Goal: Check status: Check status

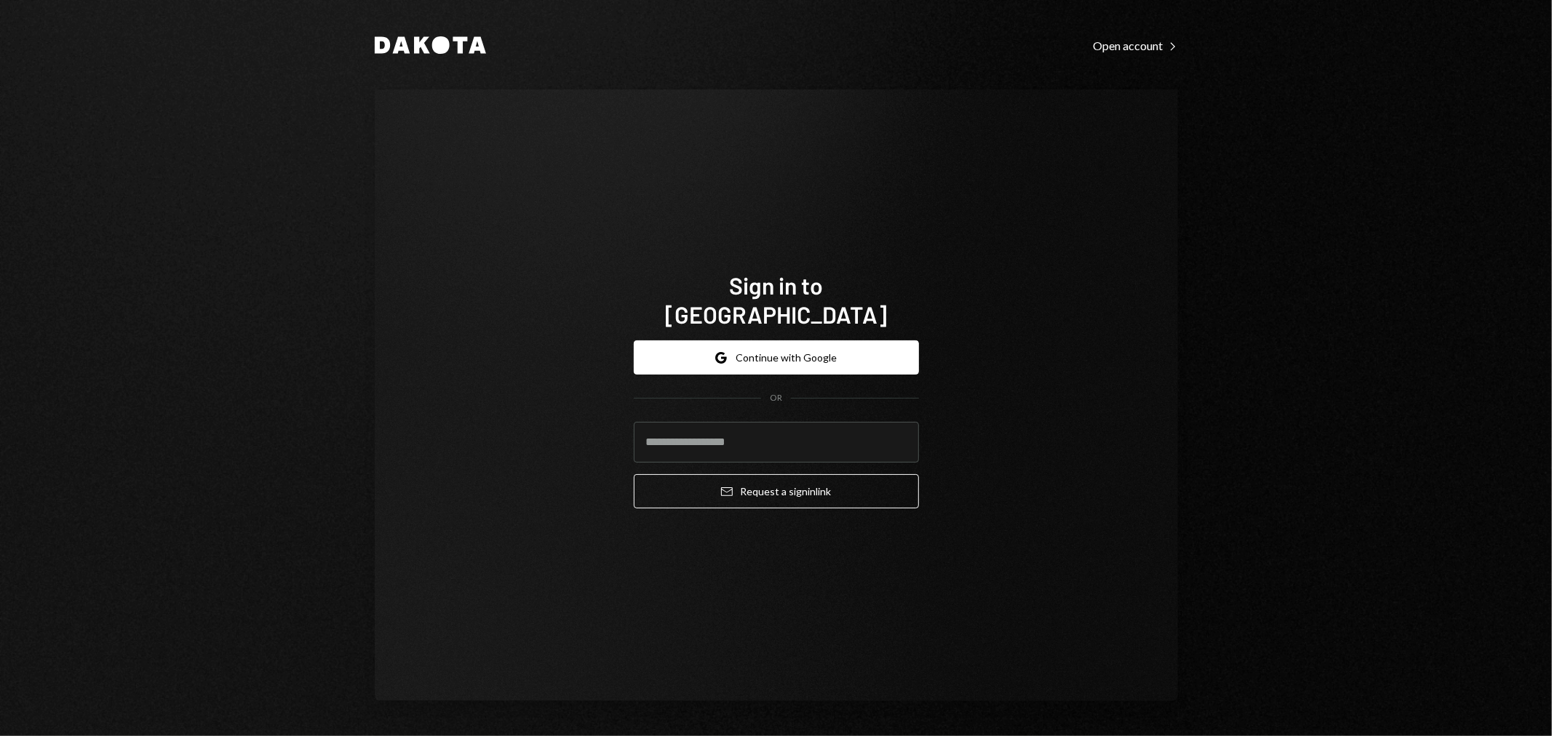
type input "**********"
click at [766, 341] on button "Google Continue with Google" at bounding box center [776, 358] width 285 height 34
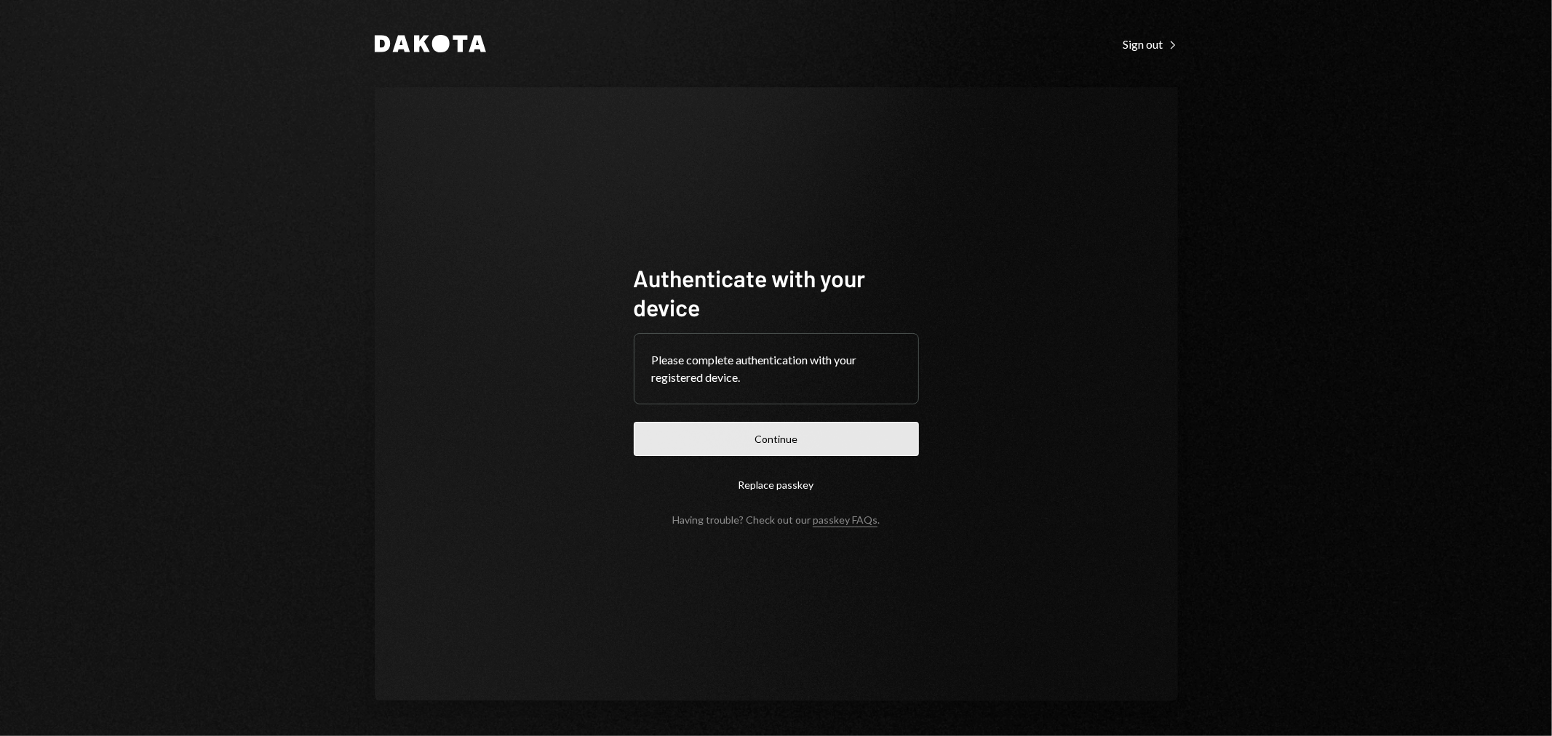
click at [781, 431] on button "Continue" at bounding box center [776, 439] width 285 height 34
click at [806, 447] on button "Continue" at bounding box center [776, 439] width 285 height 34
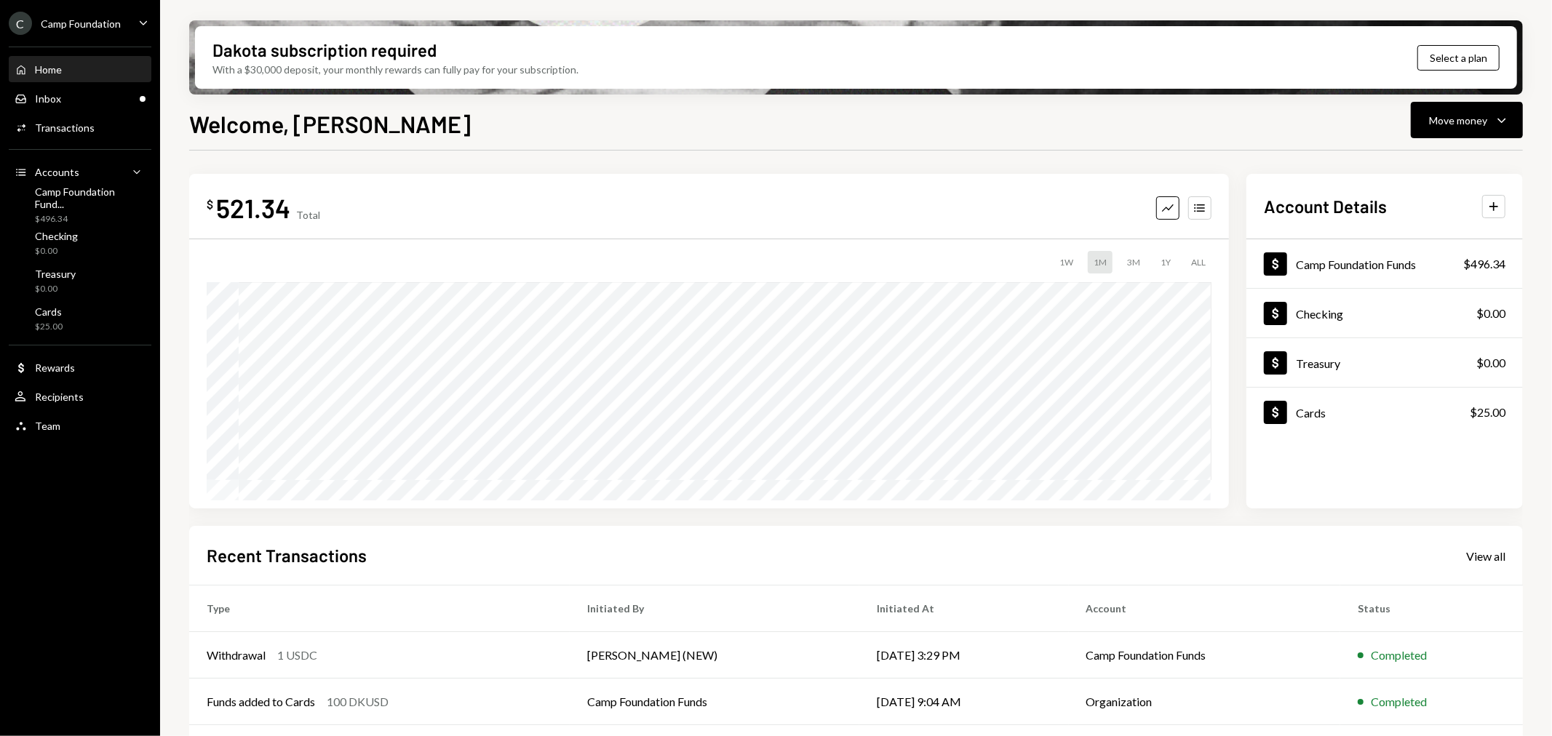
click at [86, 10] on ul "C Camp Foundation Caret Down Home Home Inbox Inbox Activities Transactions Acco…" at bounding box center [80, 221] width 160 height 442
click at [92, 96] on div "Inbox Inbox" at bounding box center [80, 98] width 131 height 13
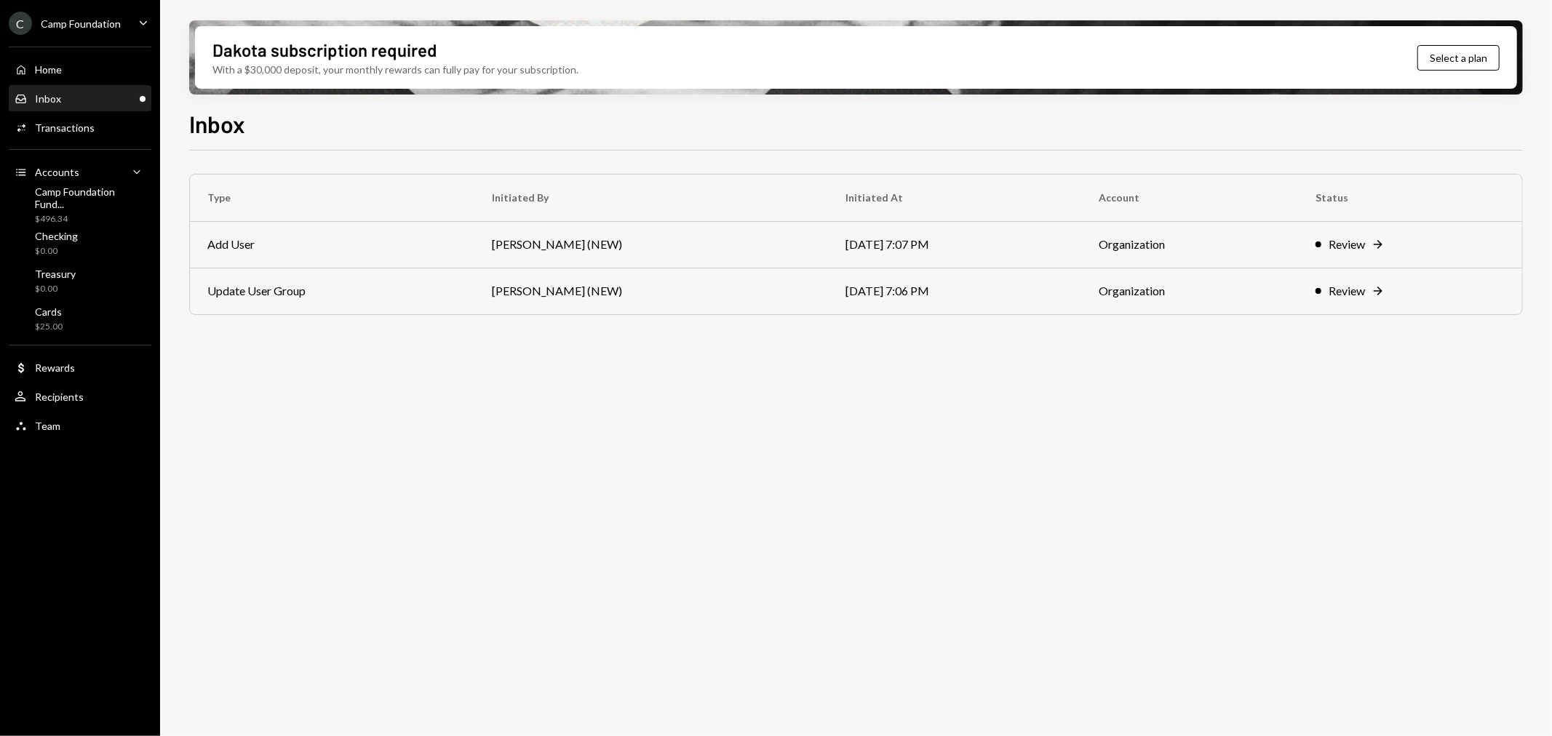
click at [97, 24] on div "Camp Foundation" at bounding box center [81, 23] width 80 height 12
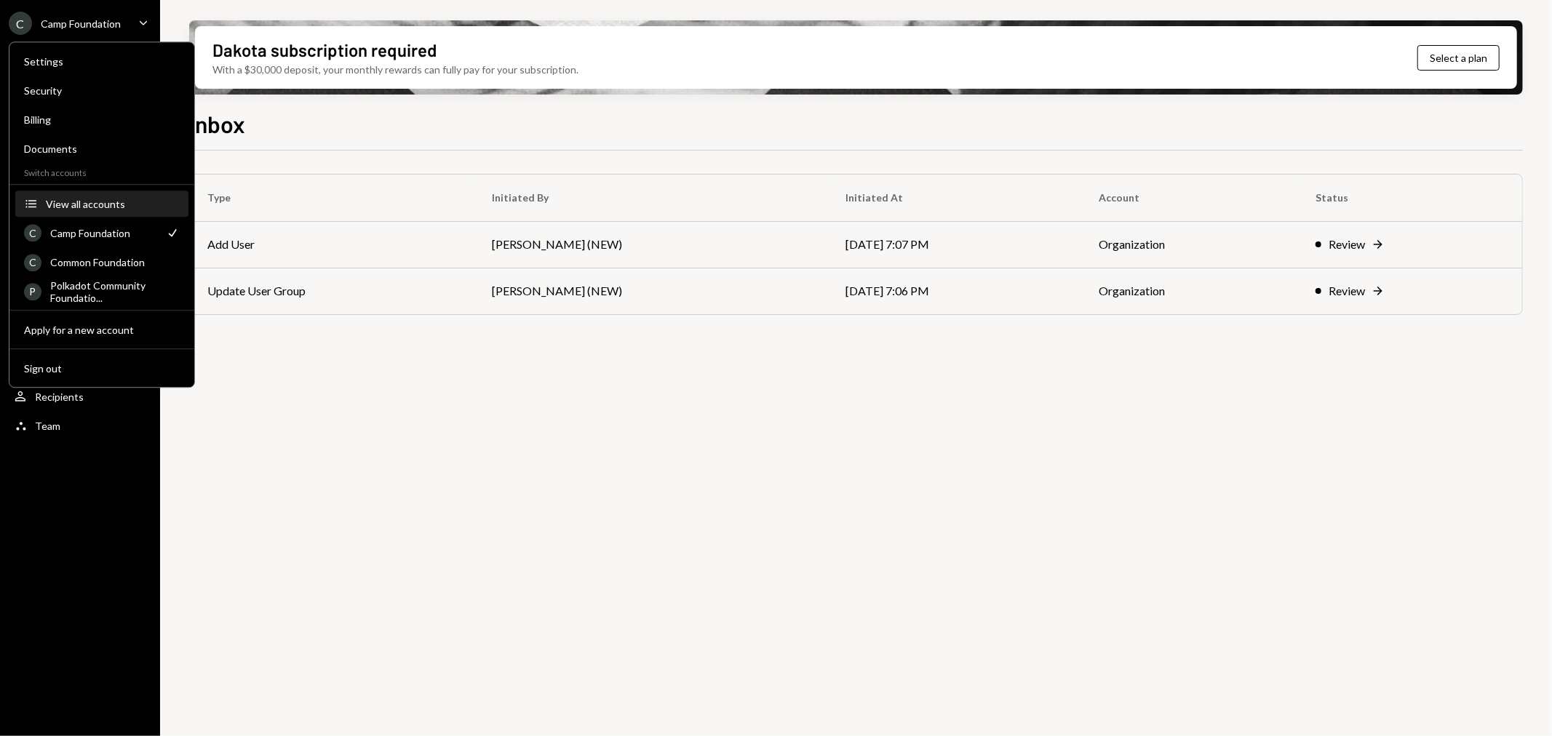
click at [76, 202] on div "View all accounts" at bounding box center [113, 204] width 134 height 12
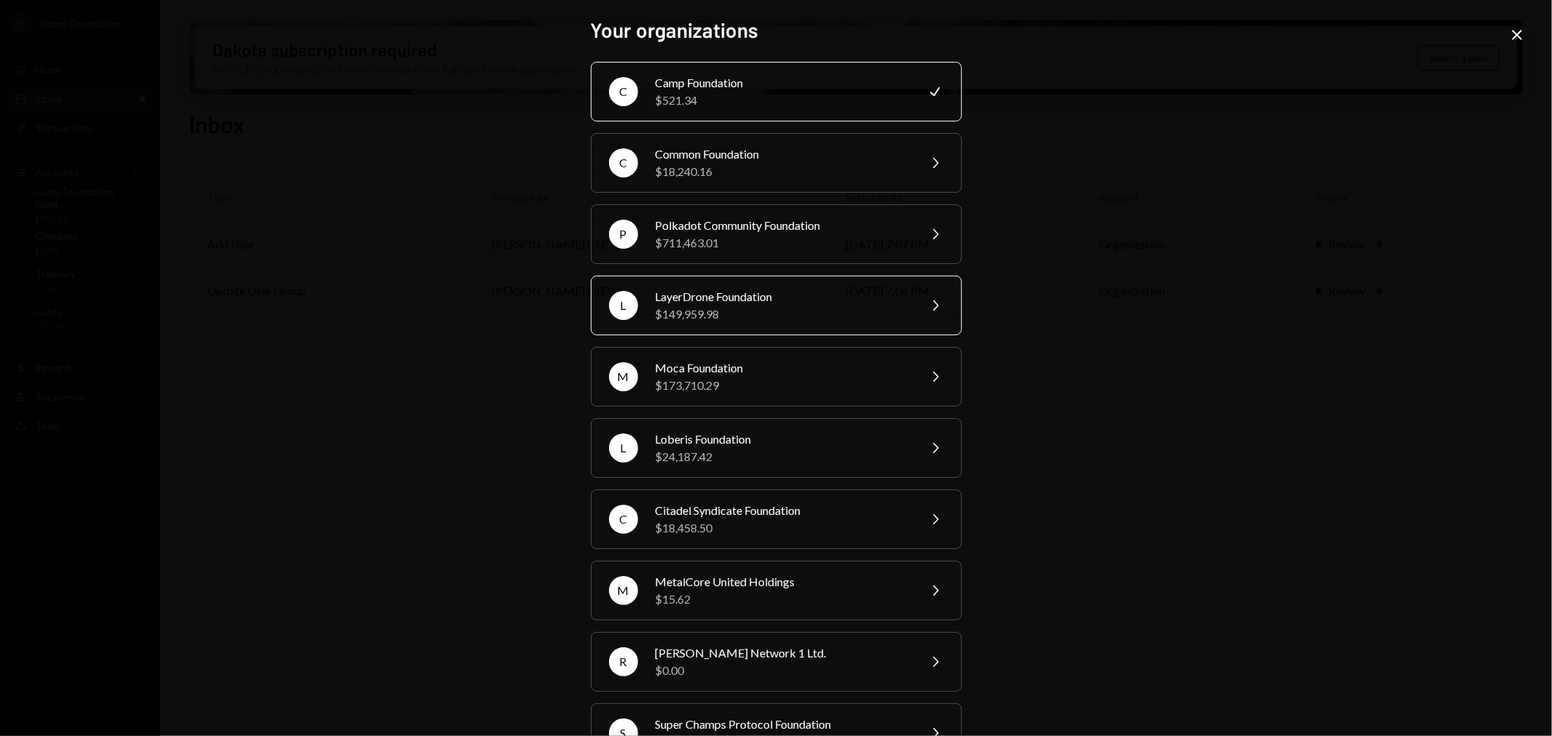
click at [722, 301] on div "LayerDrone Foundation" at bounding box center [782, 296] width 253 height 17
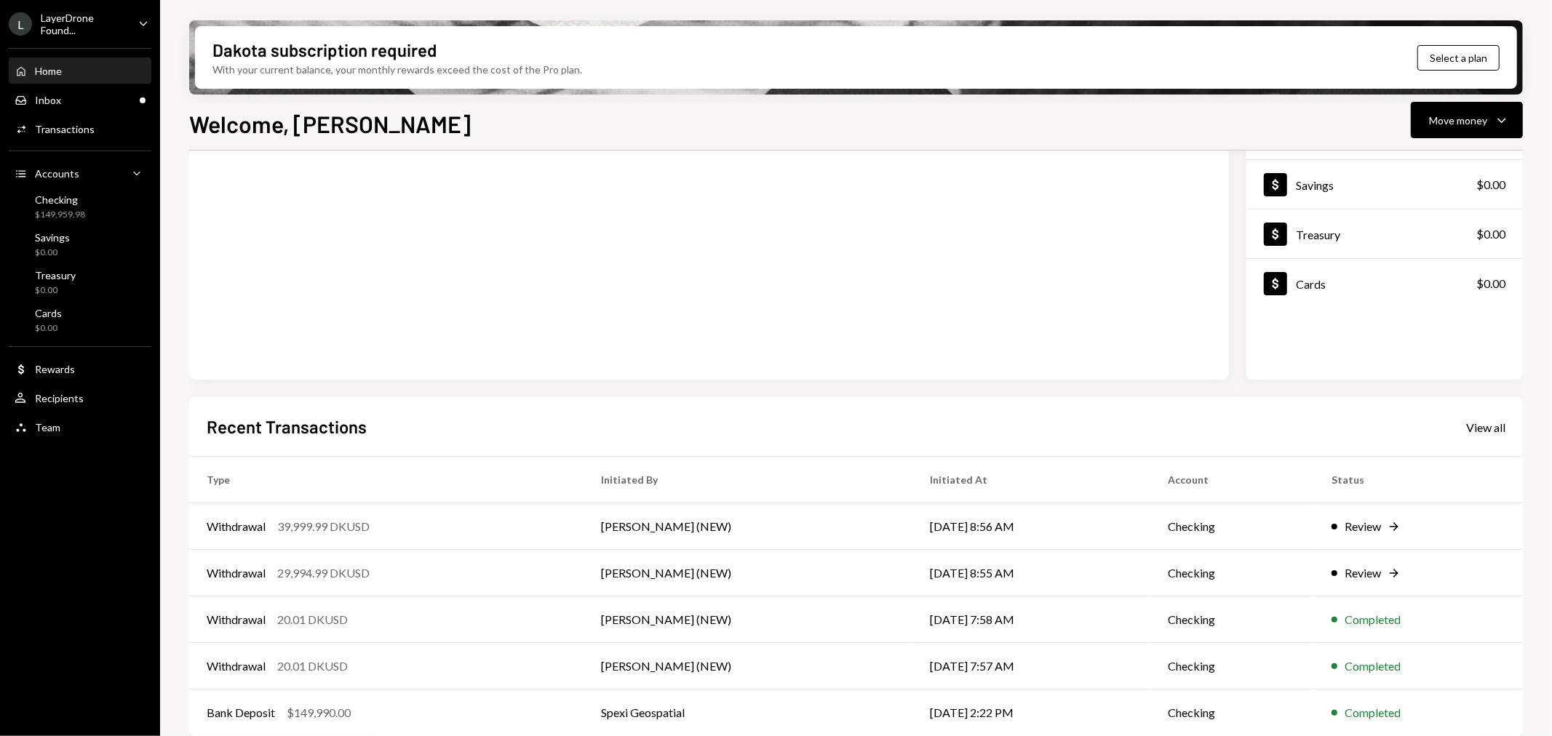
scroll to position [140, 0]
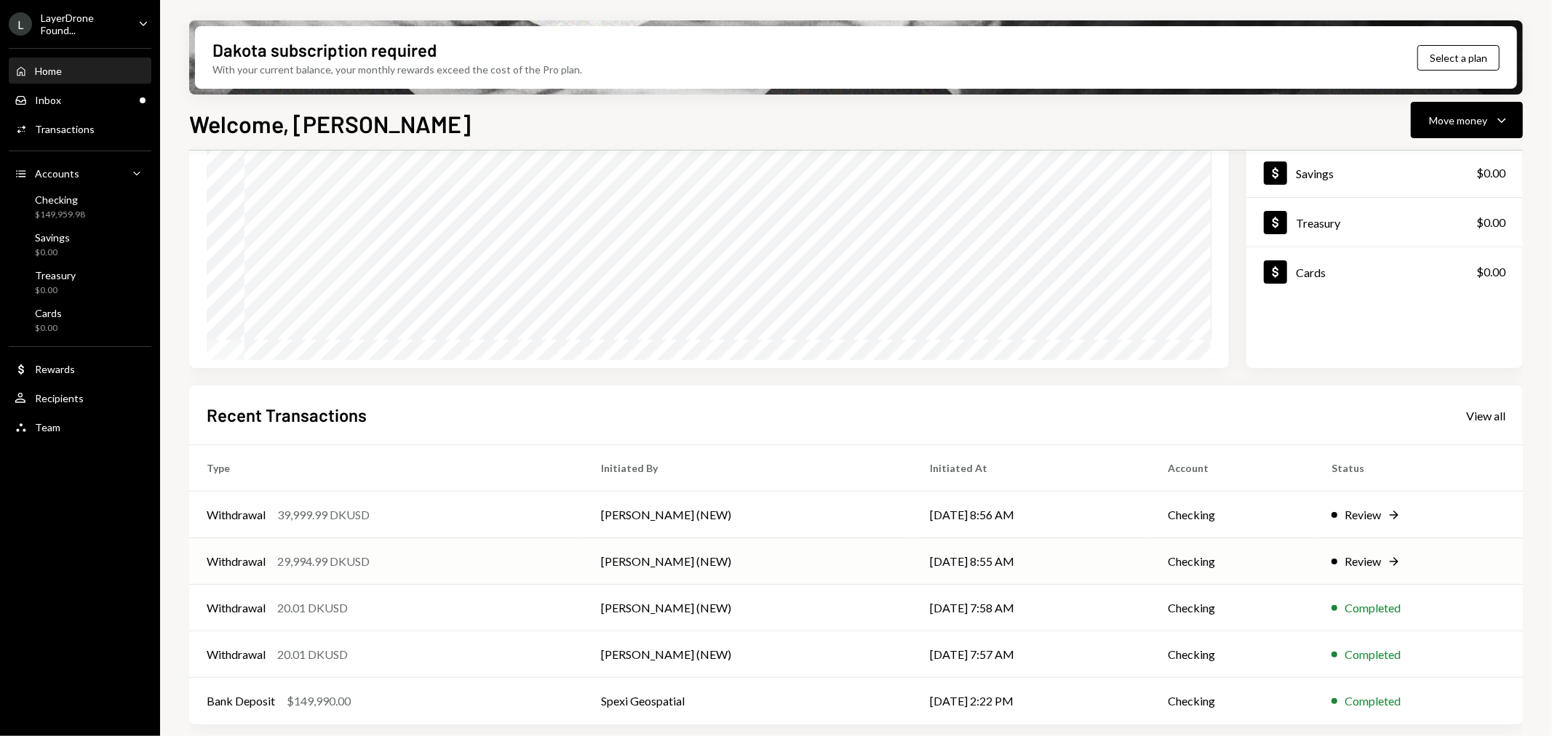
click at [246, 560] on div "Withdrawal" at bounding box center [236, 561] width 59 height 17
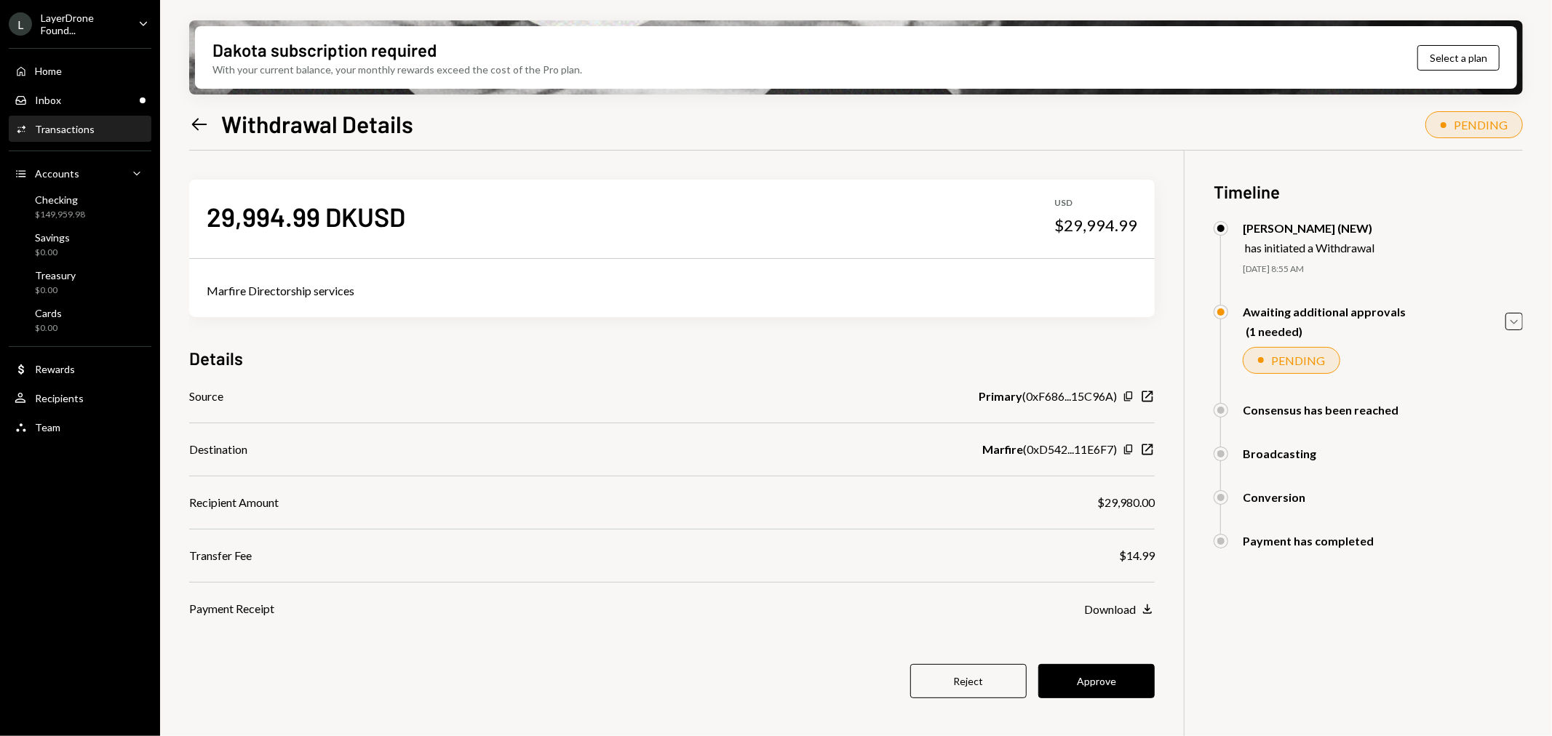
click at [199, 122] on icon "Left Arrow" at bounding box center [199, 124] width 20 height 20
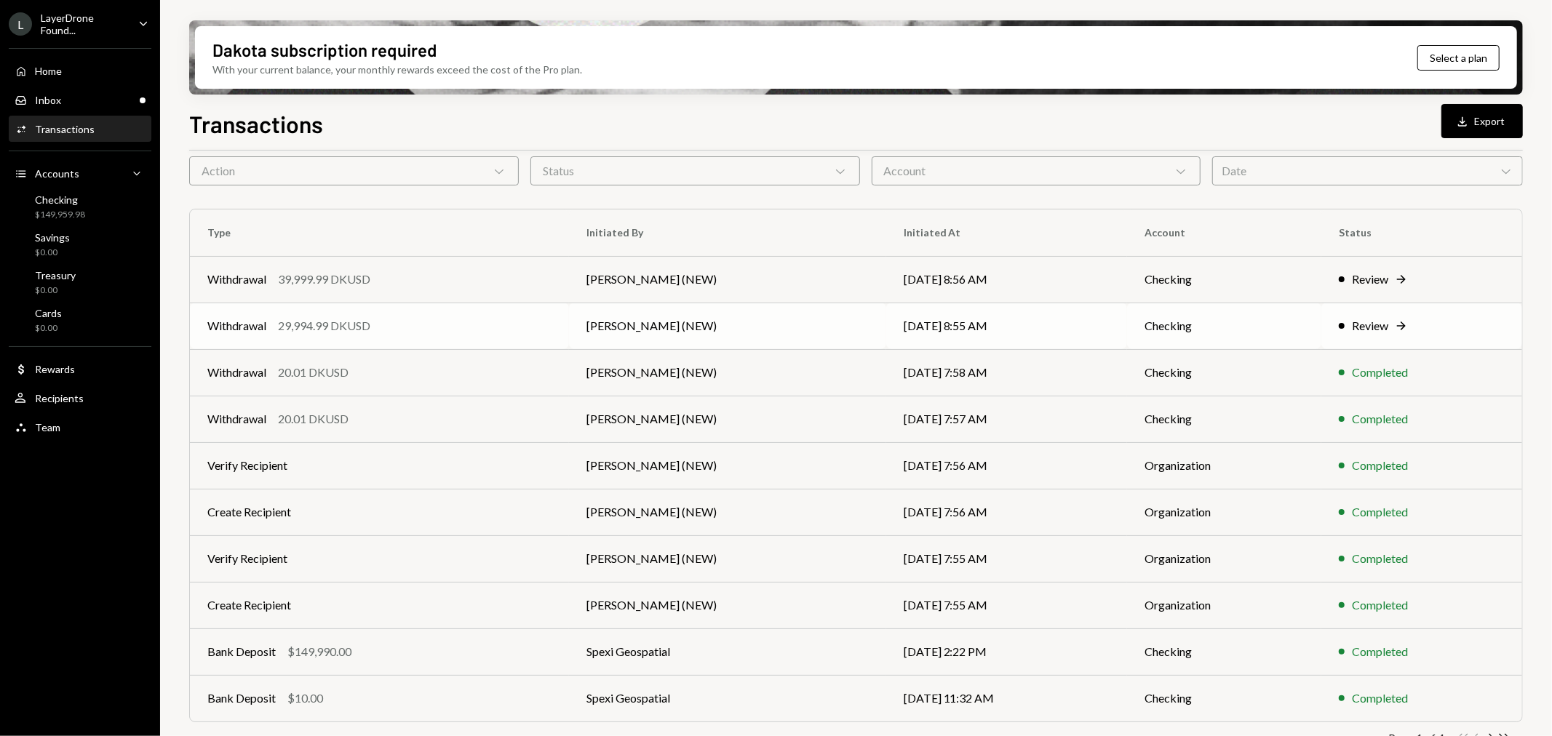
scroll to position [81, 0]
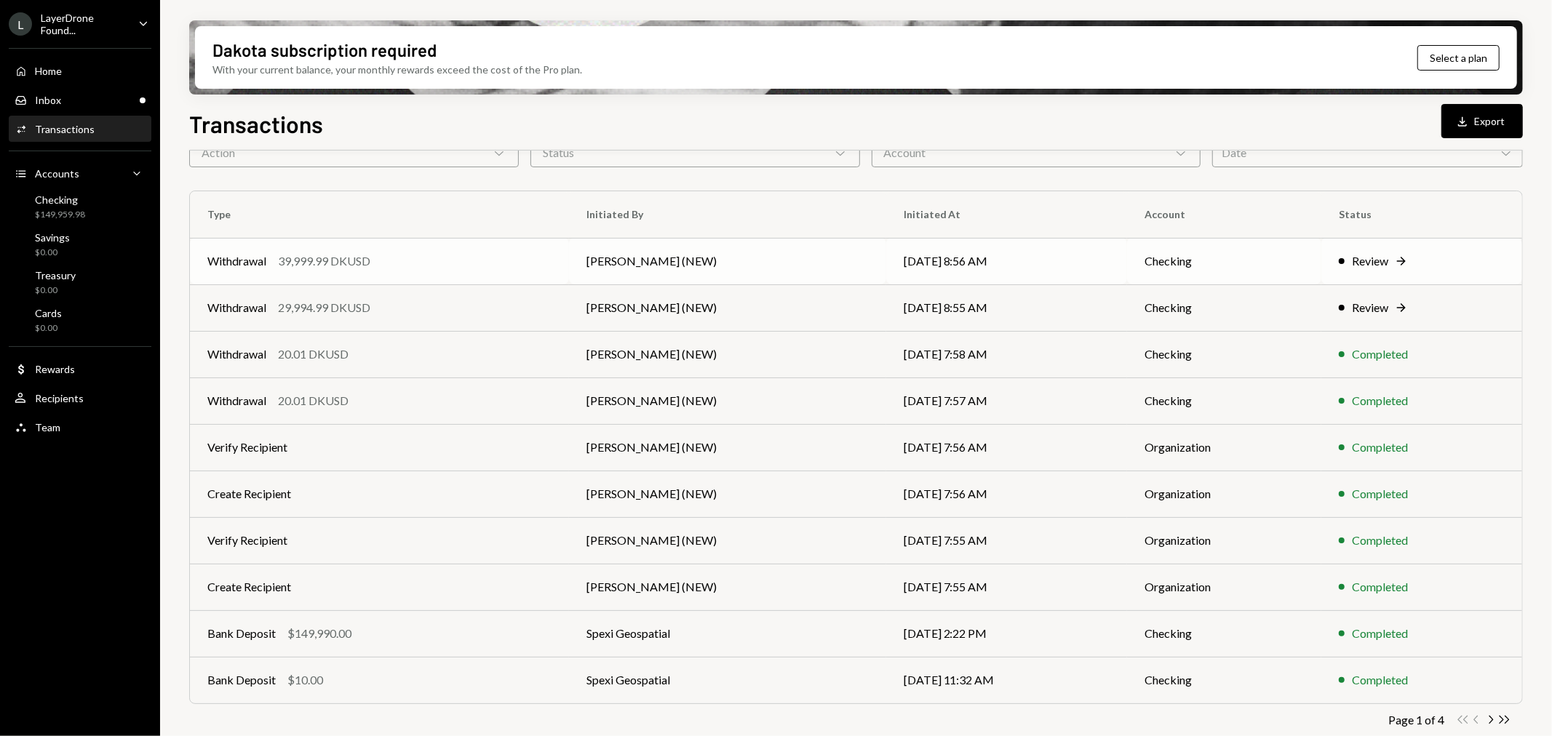
click at [239, 264] on div "Withdrawal" at bounding box center [236, 260] width 59 height 17
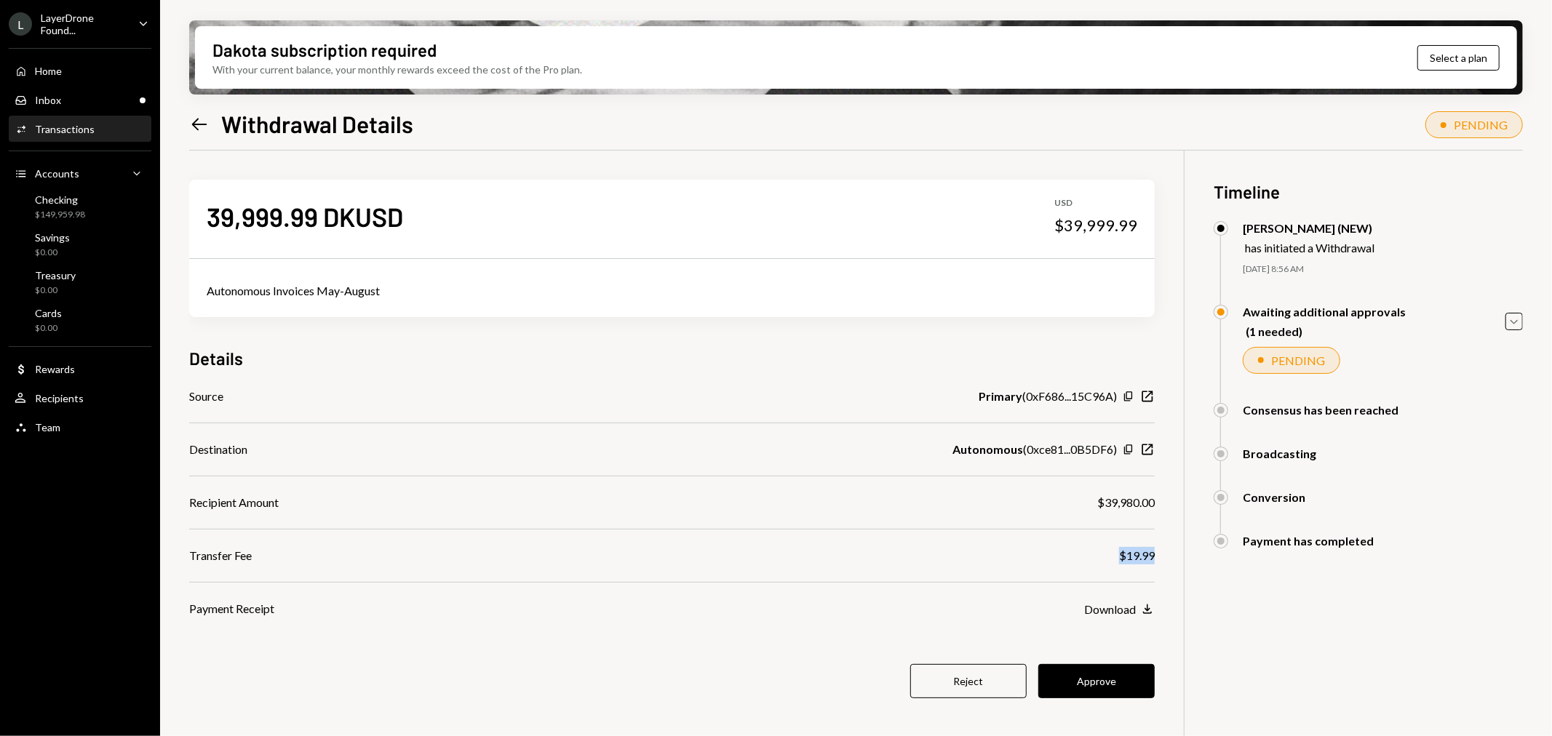
drag, startPoint x: 1164, startPoint y: 554, endPoint x: 1107, endPoint y: 560, distance: 57.0
click at [1107, 560] on div "39,999.99 DKUSD USD $39,999.99 Autonomous Invoices May-August Details Source Pr…" at bounding box center [856, 519] width 1334 height 736
click at [1128, 446] on icon "Copy" at bounding box center [1129, 450] width 12 height 12
click at [1107, 677] on button "Approve" at bounding box center [1096, 681] width 116 height 34
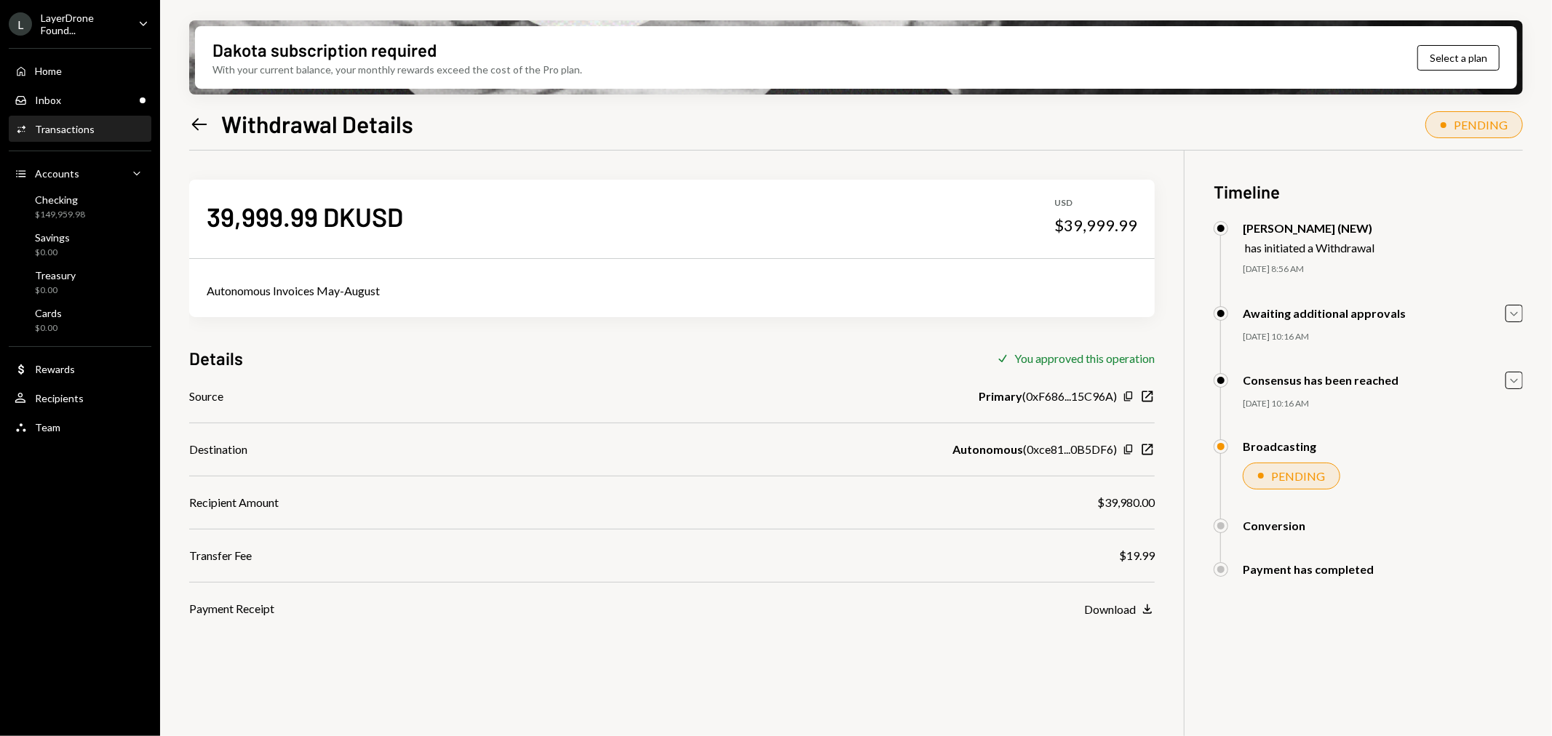
click at [205, 119] on icon "Left Arrow" at bounding box center [199, 124] width 20 height 20
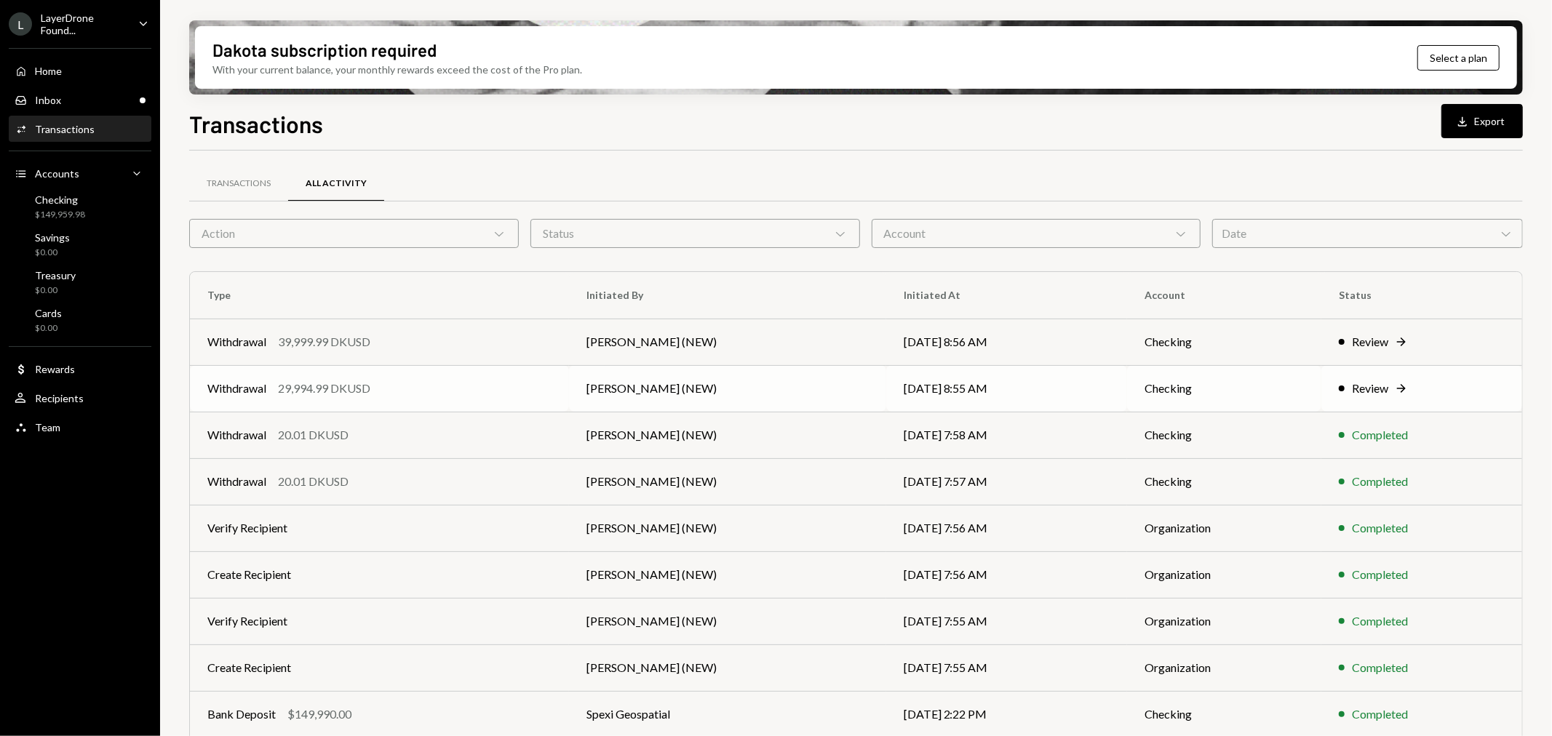
click at [311, 384] on div "29,994.99 DKUSD" at bounding box center [324, 388] width 92 height 17
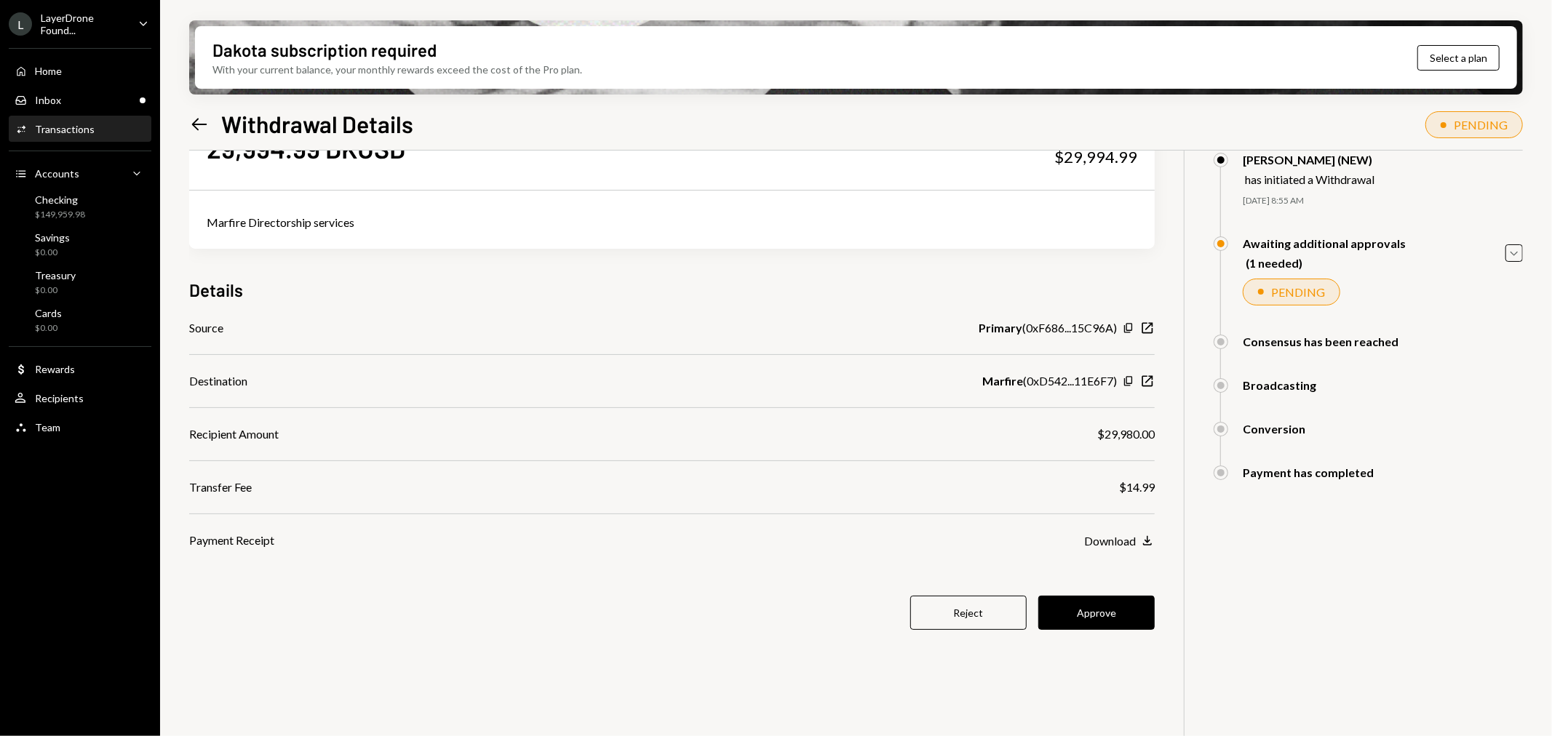
scroll to position [116, 0]
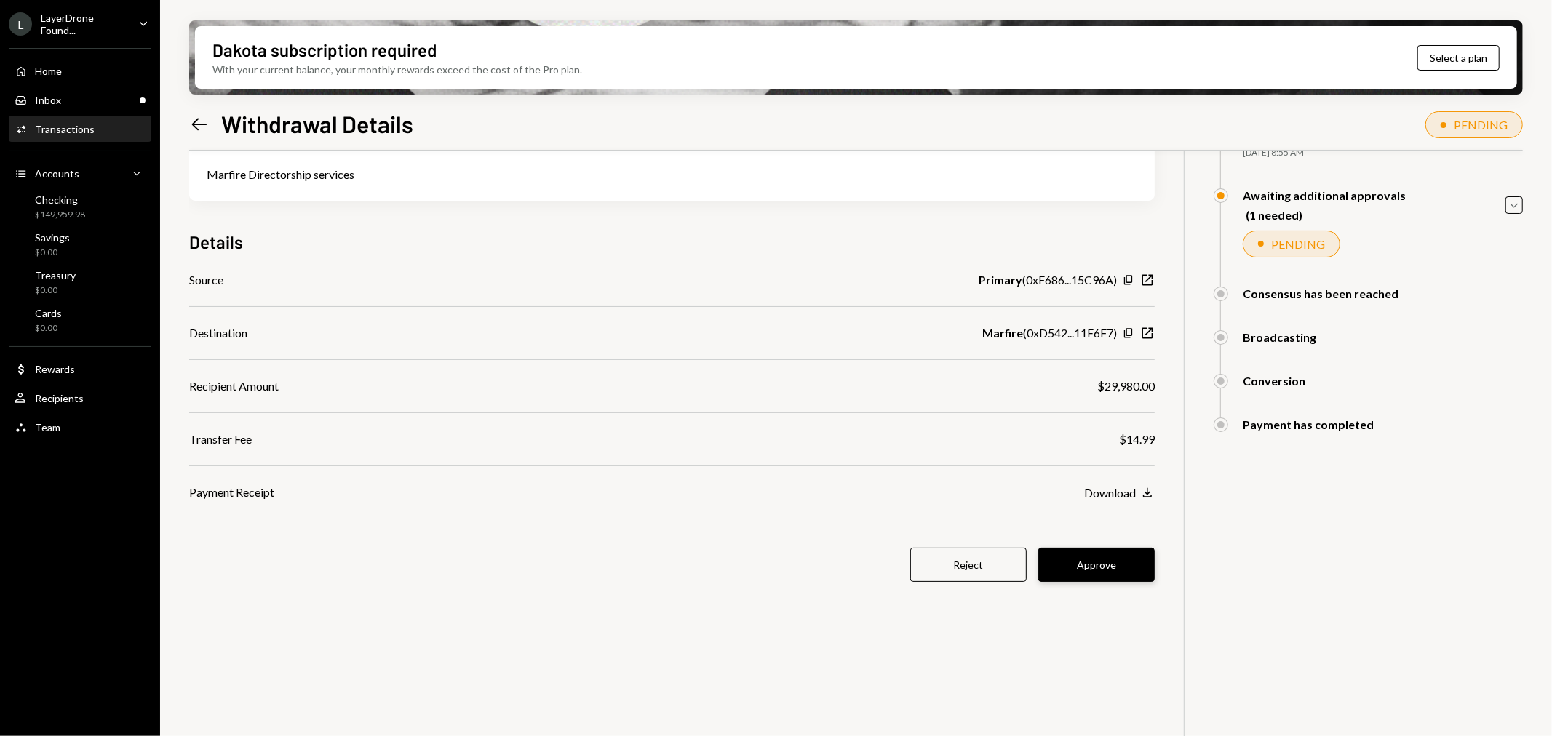
click at [1107, 565] on button "Approve" at bounding box center [1096, 565] width 116 height 34
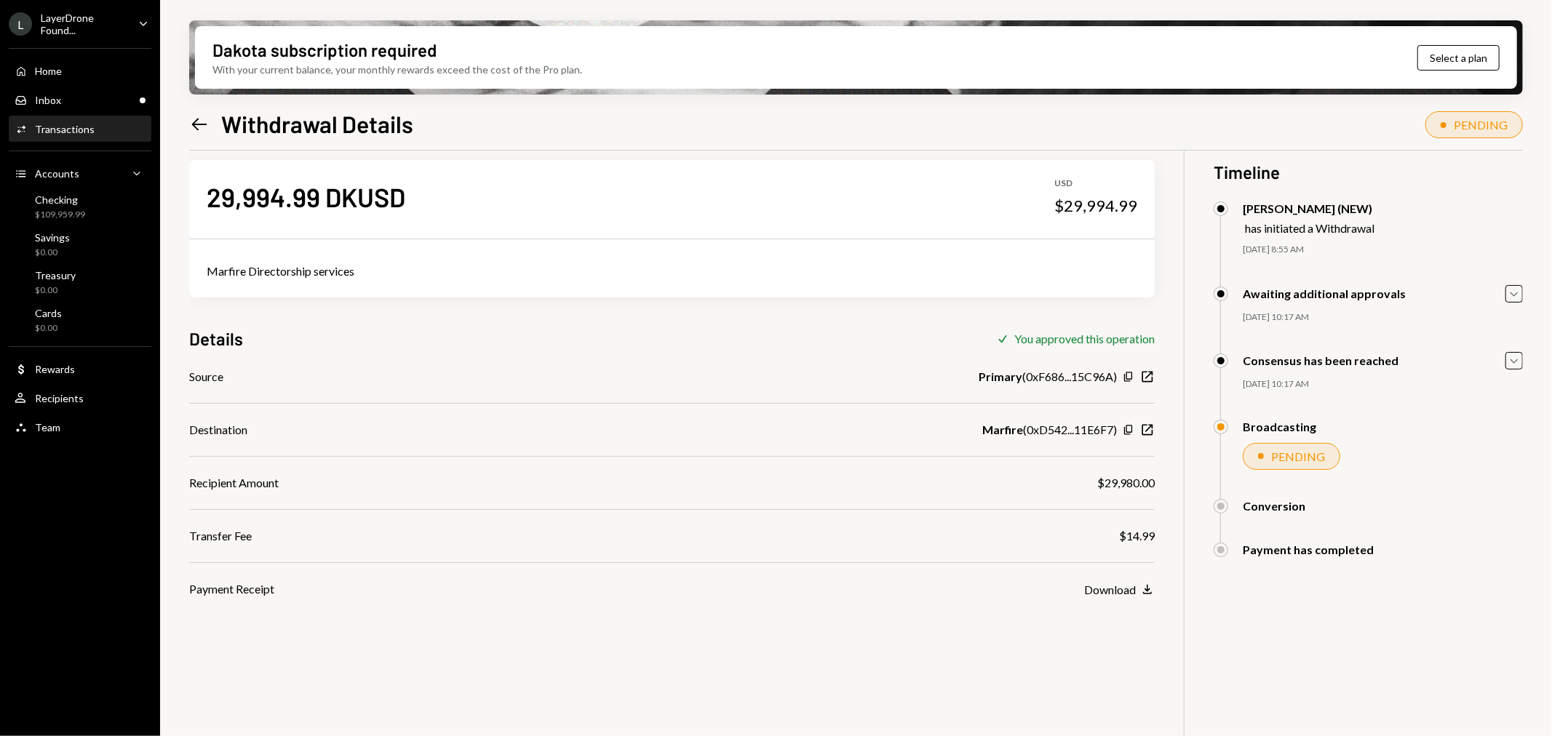
scroll to position [0, 0]
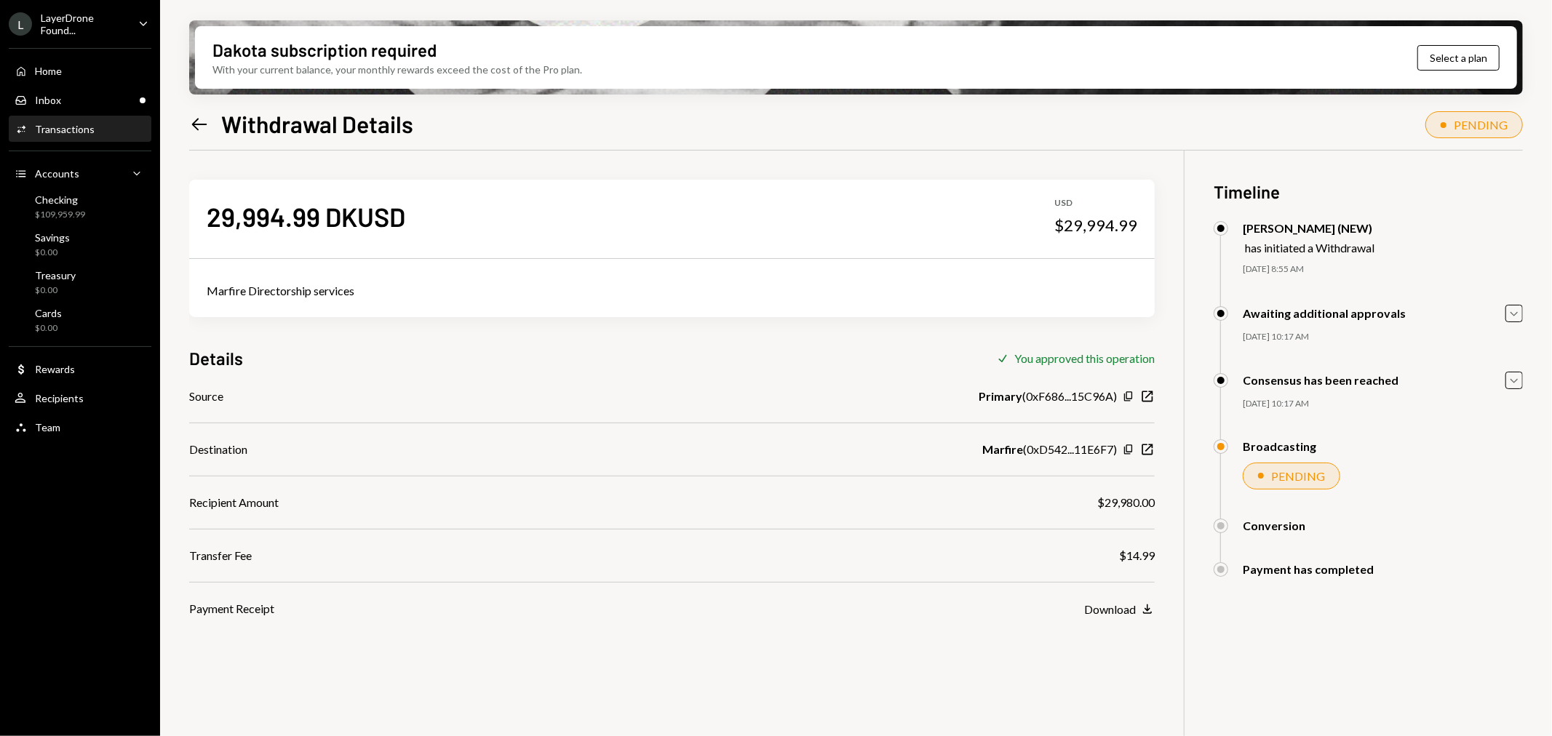
click at [209, 119] on icon "Left Arrow" at bounding box center [199, 124] width 20 height 20
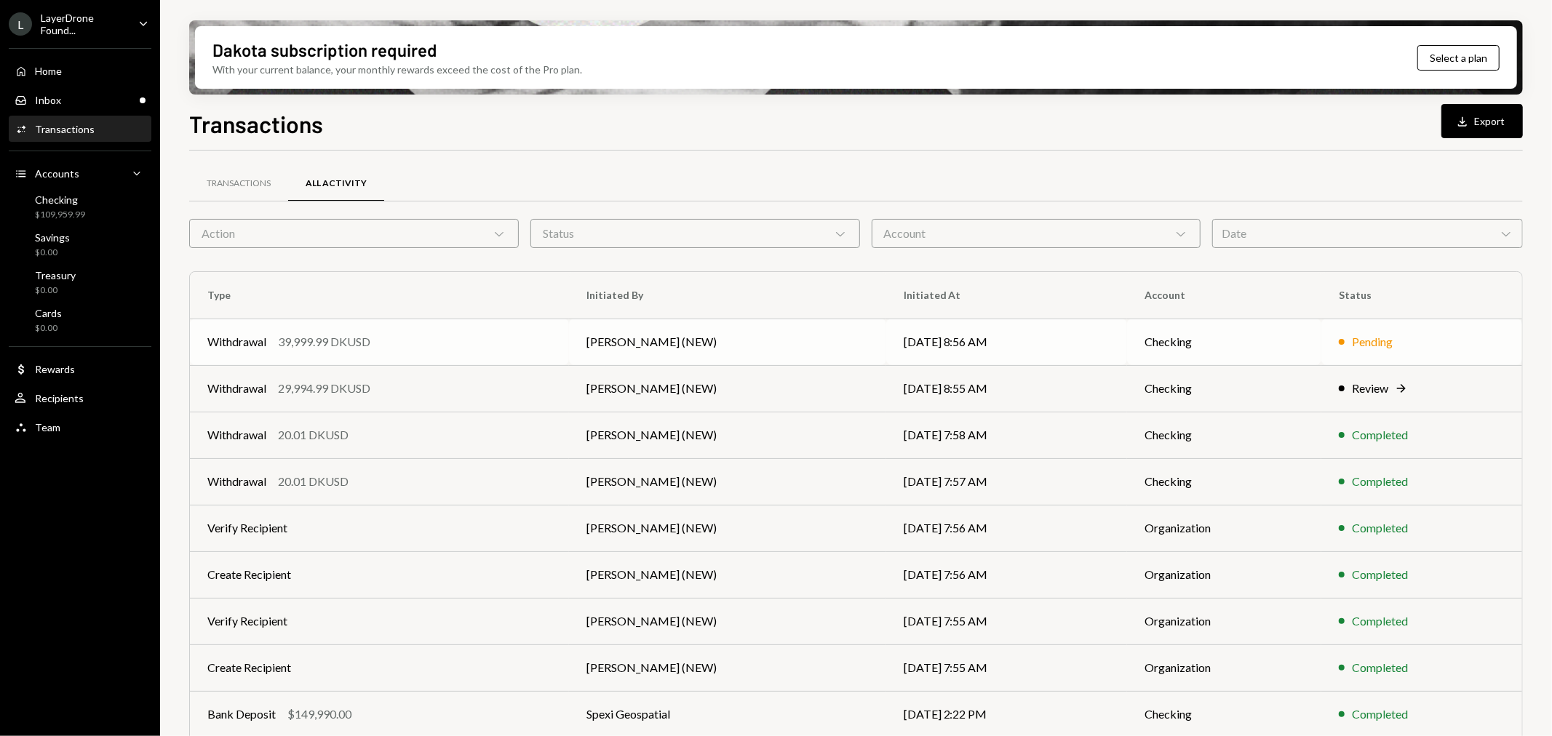
click at [246, 336] on div "Withdrawal" at bounding box center [236, 341] width 59 height 17
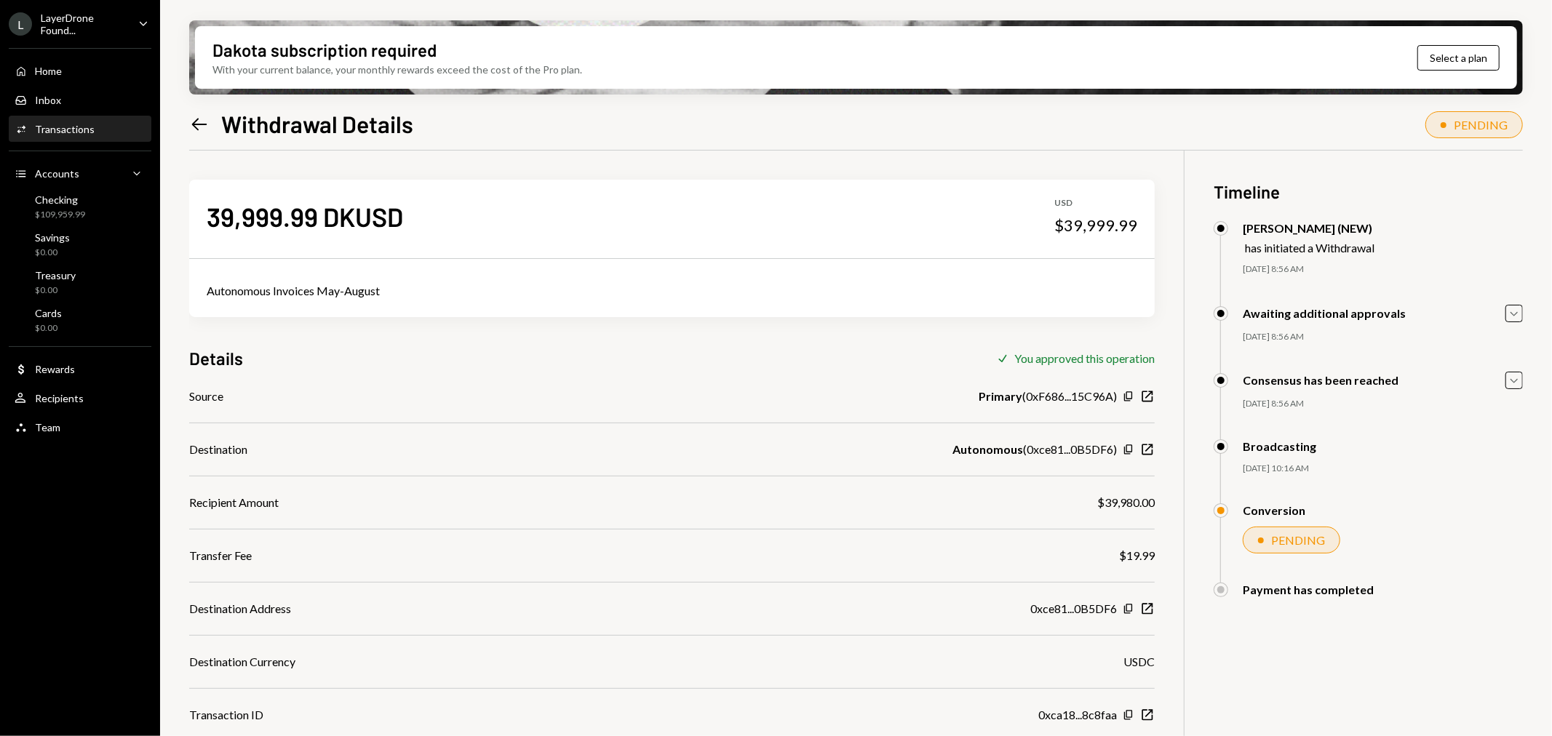
click at [197, 118] on icon "Left Arrow" at bounding box center [199, 124] width 20 height 20
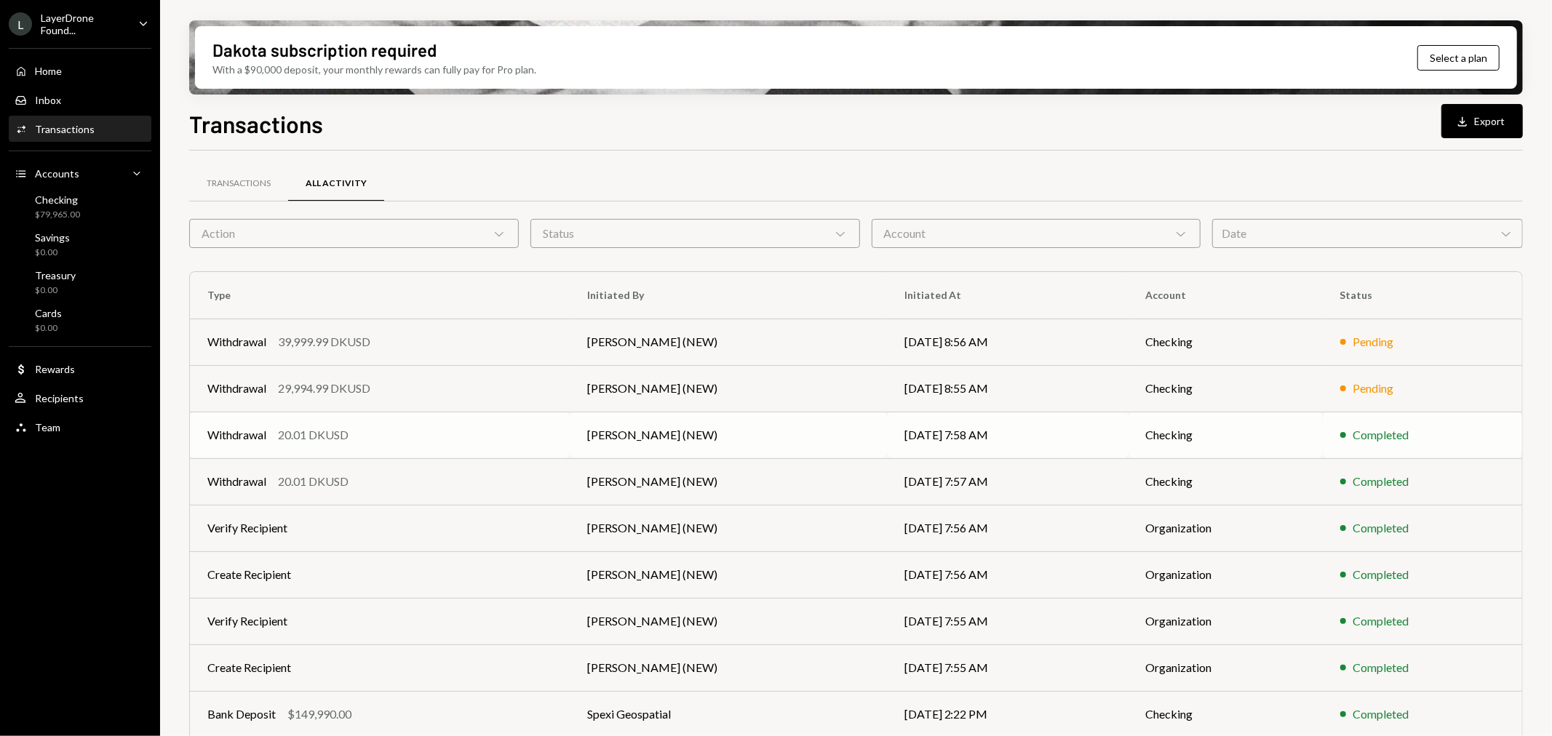
click at [228, 432] on div "Withdrawal" at bounding box center [236, 434] width 59 height 17
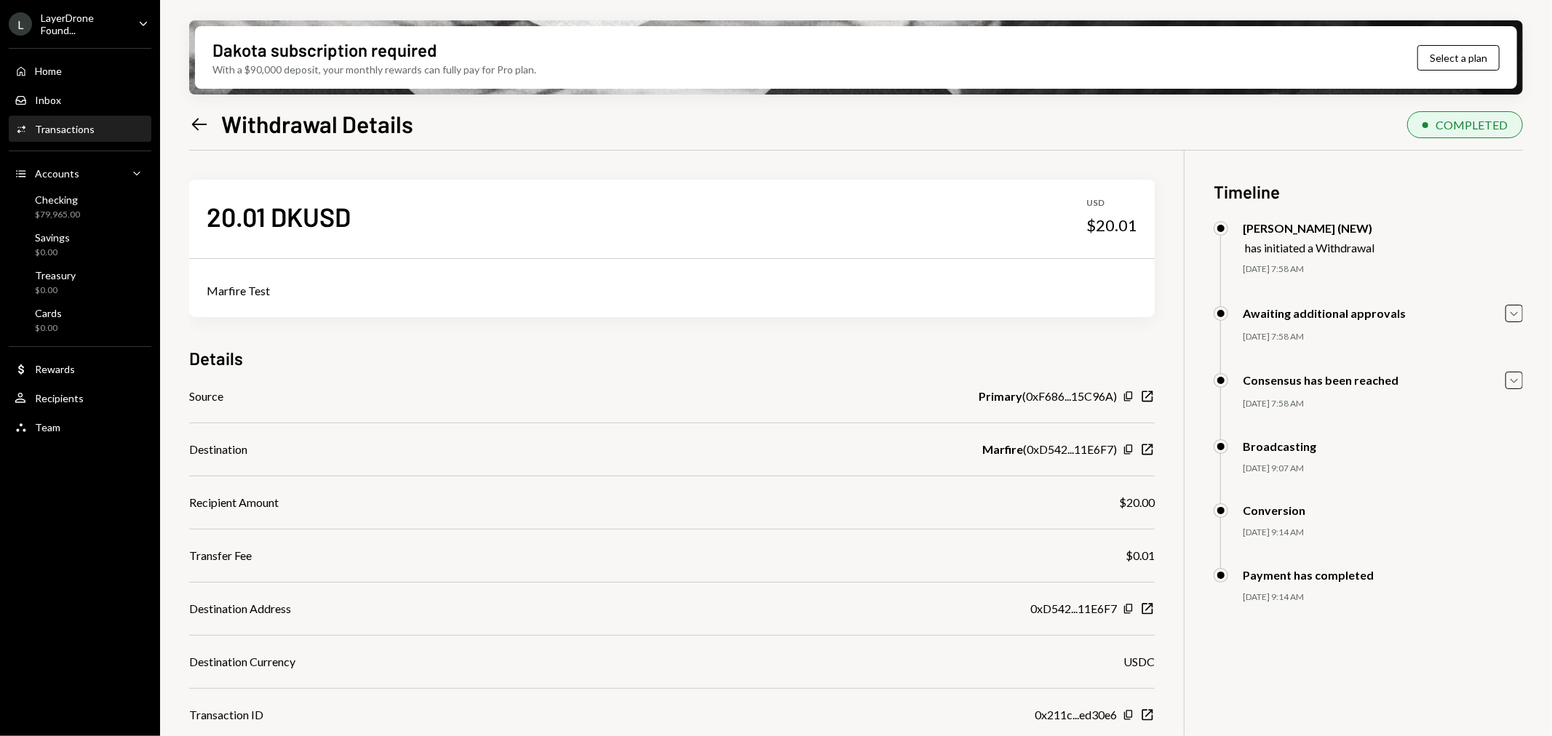
click at [201, 116] on icon "Left Arrow" at bounding box center [199, 124] width 20 height 20
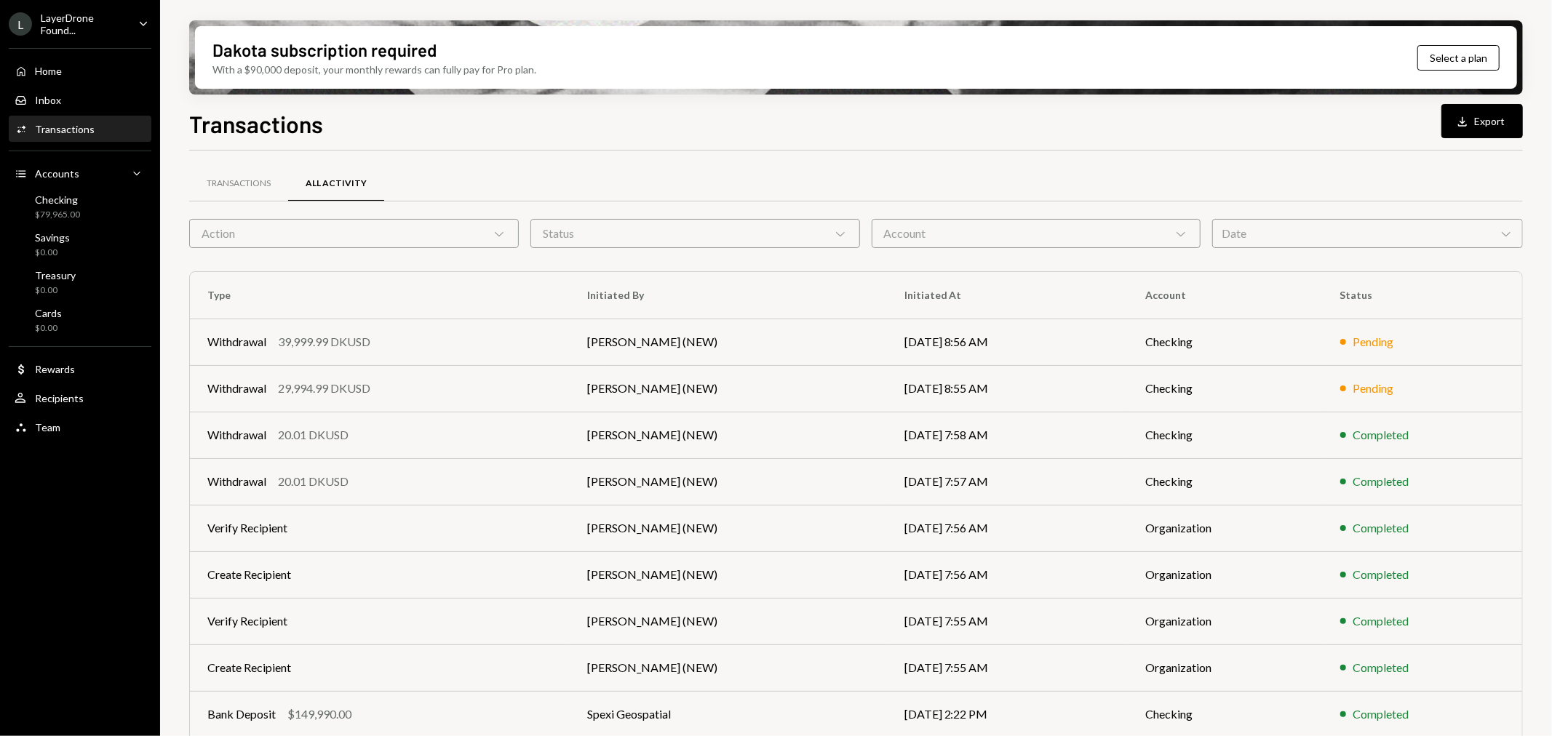
drag, startPoint x: 1057, startPoint y: 131, endPoint x: 955, endPoint y: 130, distance: 102.6
click at [1057, 131] on div "Transactions Download Export" at bounding box center [856, 122] width 1334 height 32
